Goal: Task Accomplishment & Management: Manage account settings

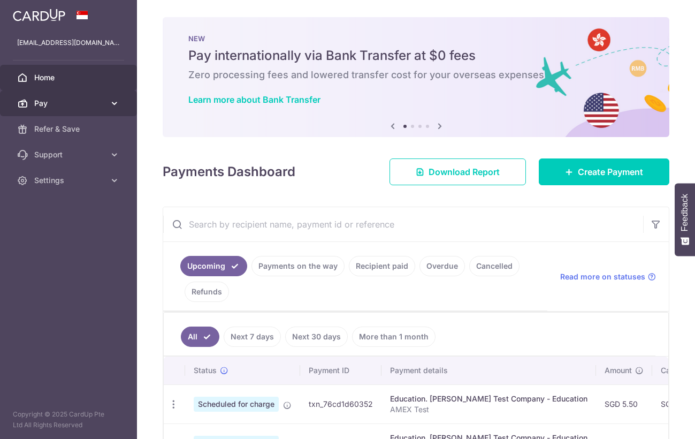
click at [117, 102] on icon at bounding box center [114, 103] width 11 height 11
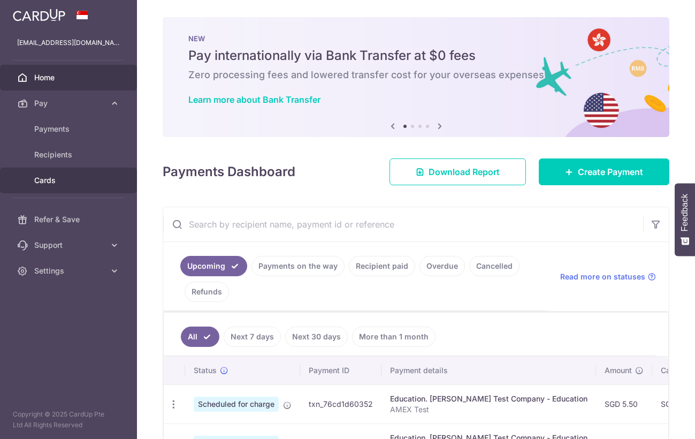
click at [52, 180] on span "Cards" at bounding box center [69, 180] width 71 height 11
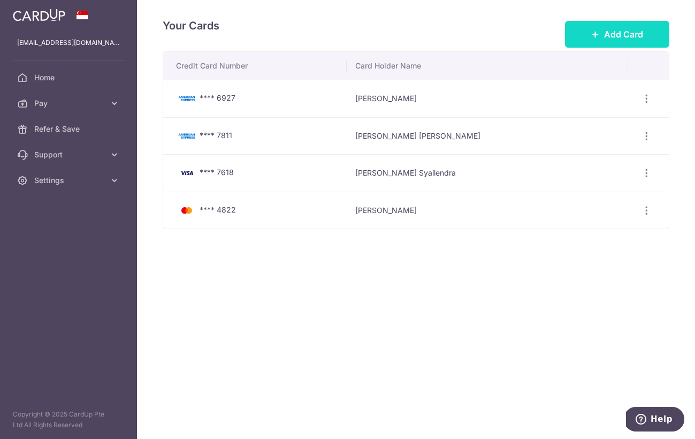
click at [602, 37] on button "Add Card" at bounding box center [617, 34] width 104 height 27
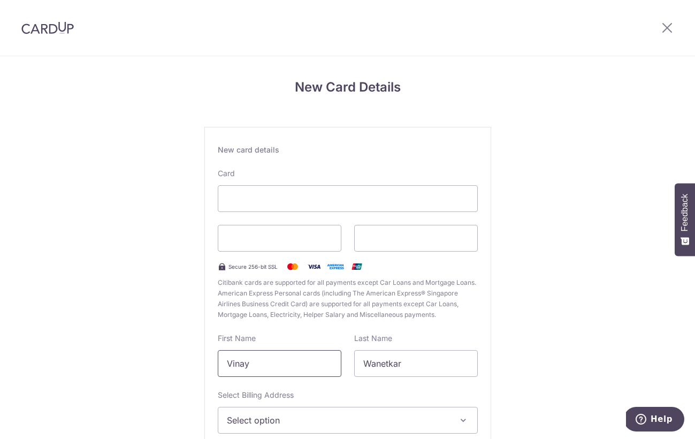
click at [274, 362] on input "Vinay" at bounding box center [280, 363] width 124 height 27
click at [266, 374] on input "Vinay" at bounding box center [280, 363] width 124 height 27
type input "Diana"
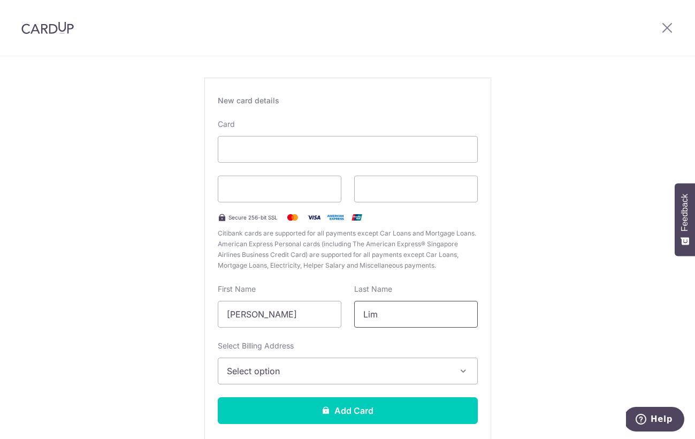
scroll to position [111, 0]
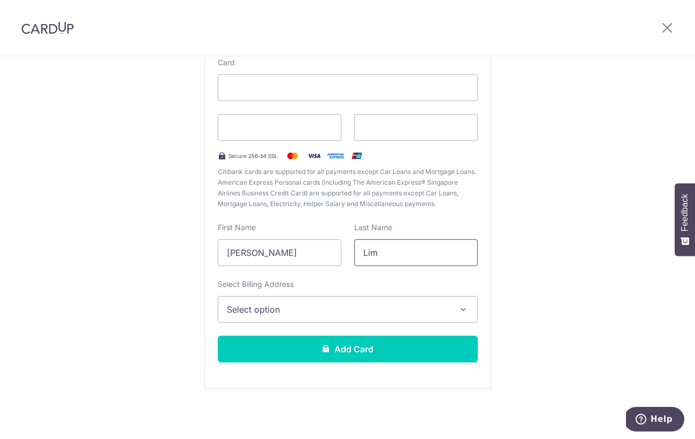
type input "Lim"
click at [270, 307] on span "Select option" at bounding box center [338, 309] width 223 height 13
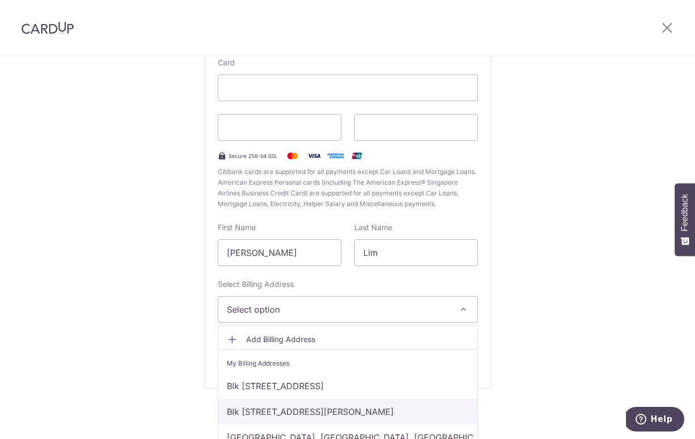
click at [364, 406] on link "Blk 90 Tanglin Halt, #30-324, Singapore, Singapore, Singapore-141090" at bounding box center [347, 412] width 259 height 26
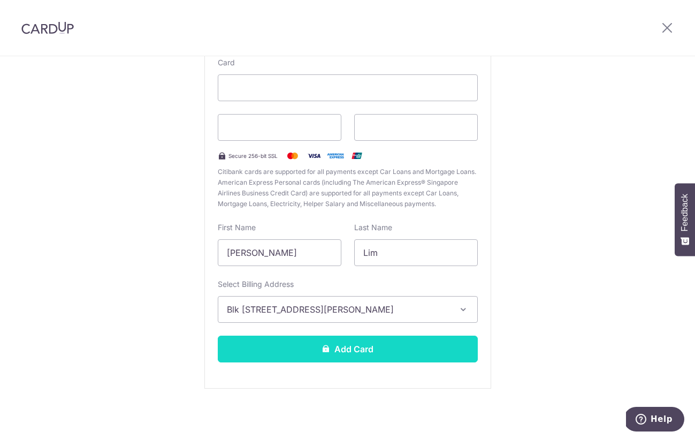
click at [438, 356] on button "Add Card" at bounding box center [348, 349] width 260 height 27
